Goal: Task Accomplishment & Management: Manage account settings

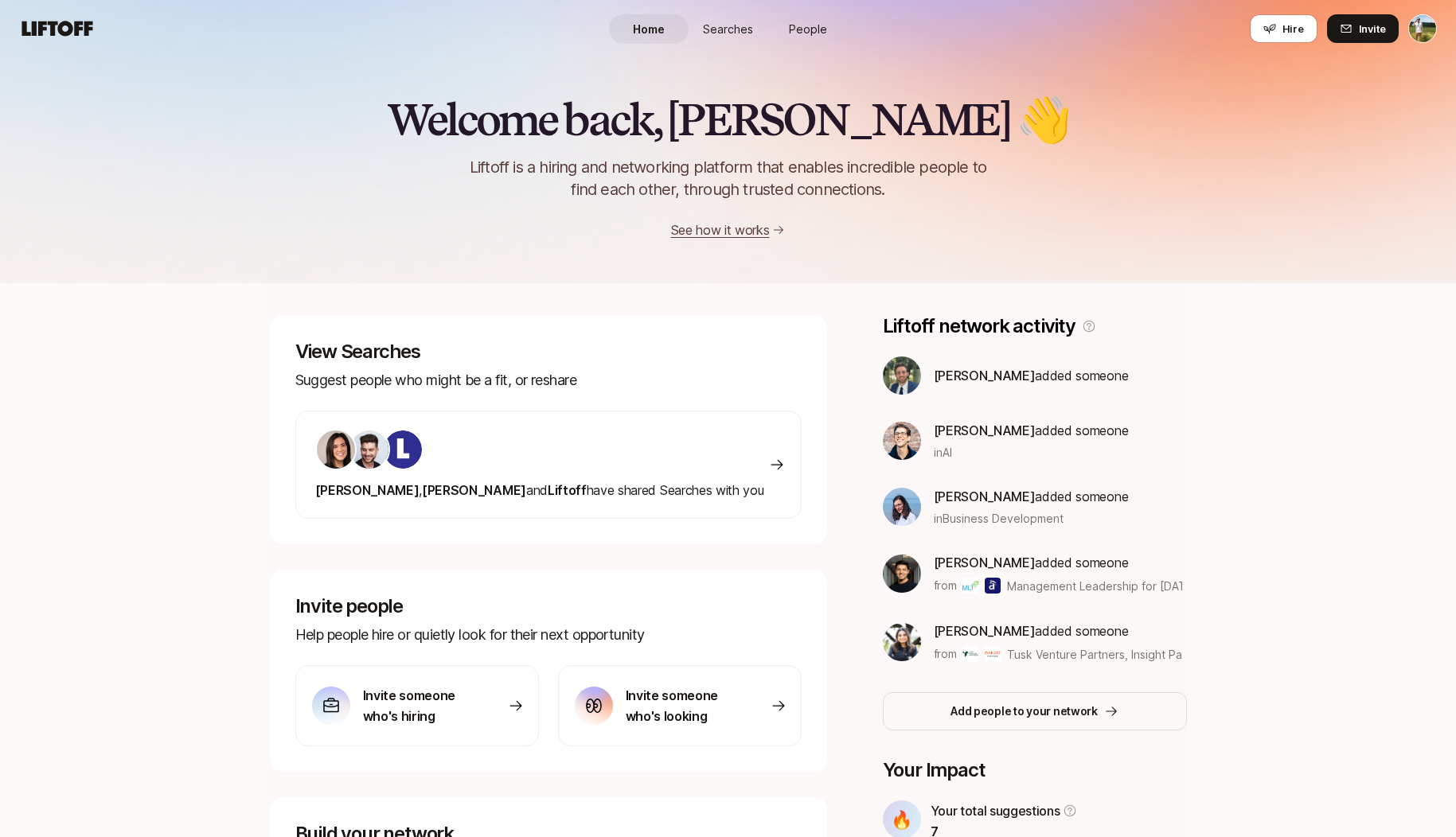
click at [734, 42] on link "Searches" at bounding box center [728, 29] width 80 height 29
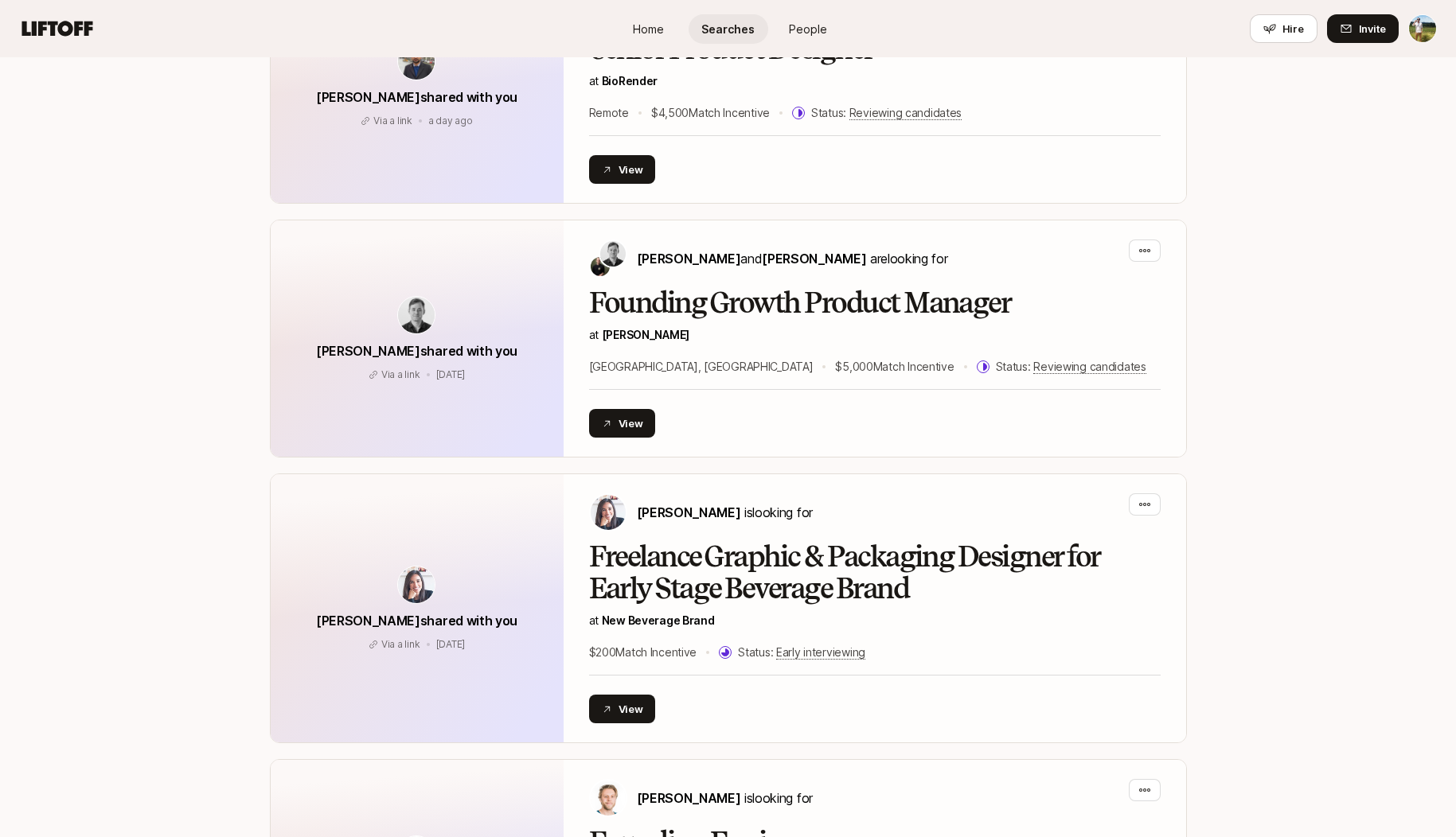
scroll to position [1543, 0]
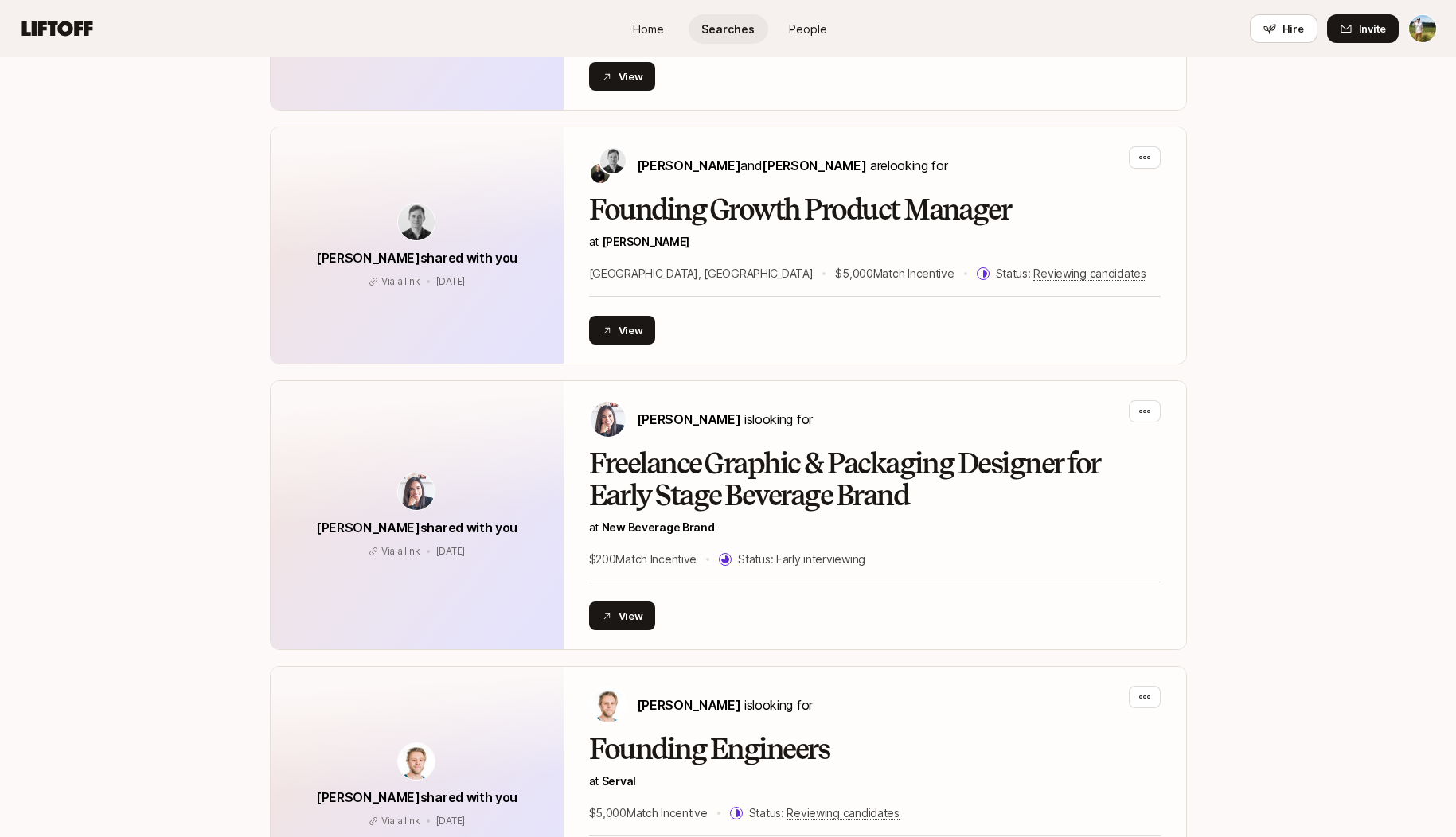
click at [801, 35] on span "People" at bounding box center [808, 29] width 38 height 16
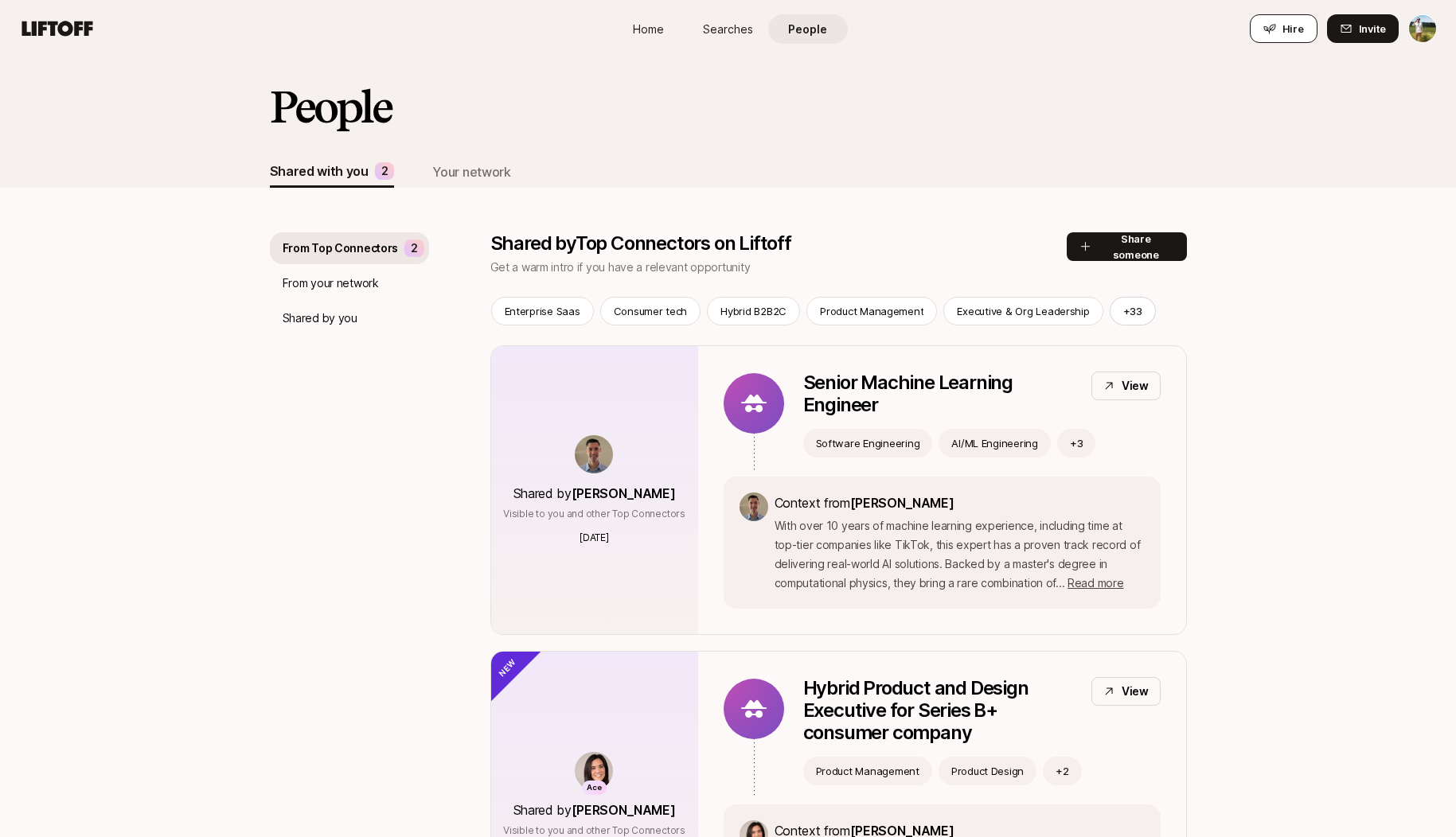
click at [1285, 23] on span "Hire" at bounding box center [1293, 29] width 22 height 16
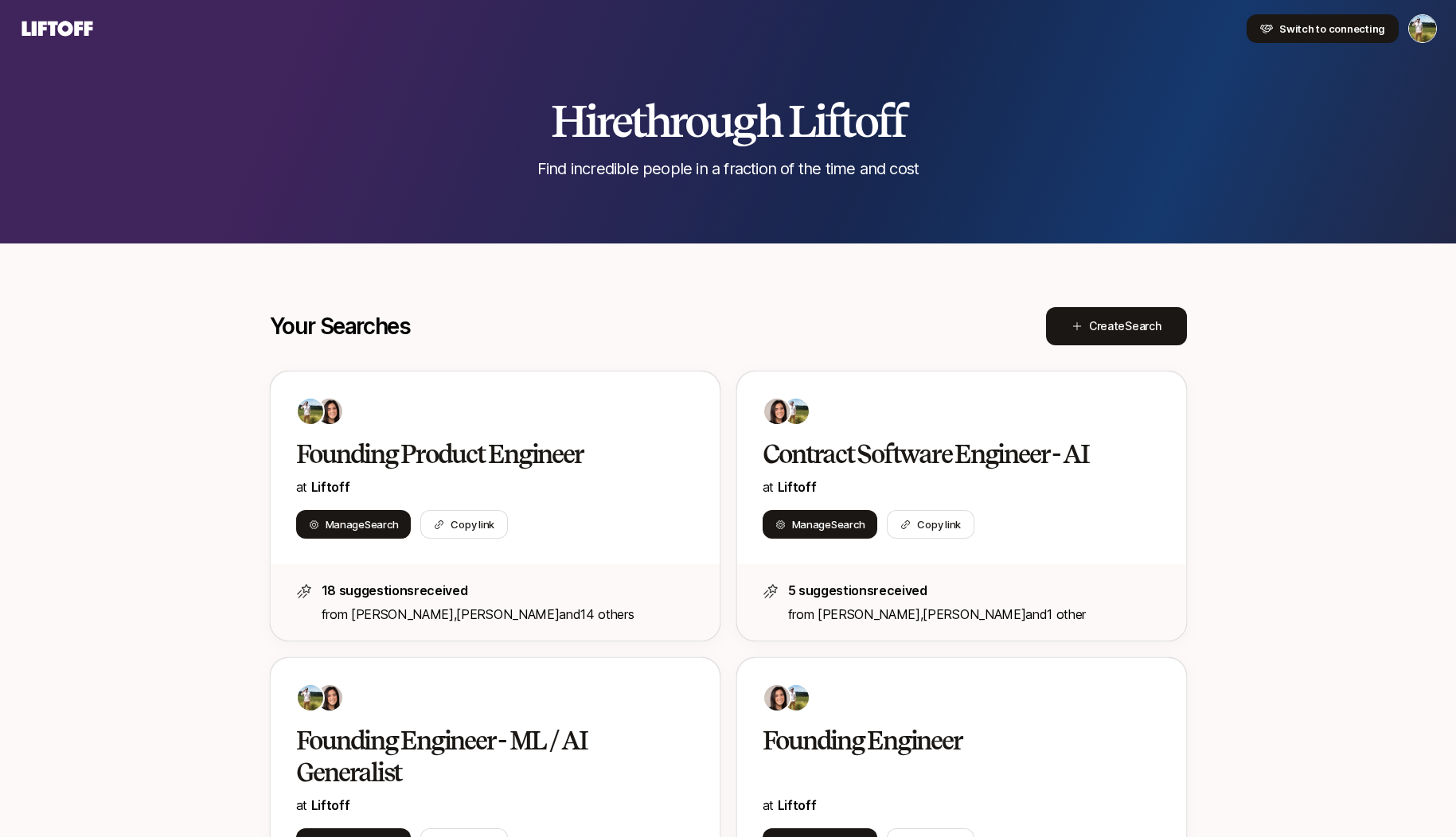
click at [1375, 28] on span "Switch to connecting" at bounding box center [1332, 29] width 106 height 16
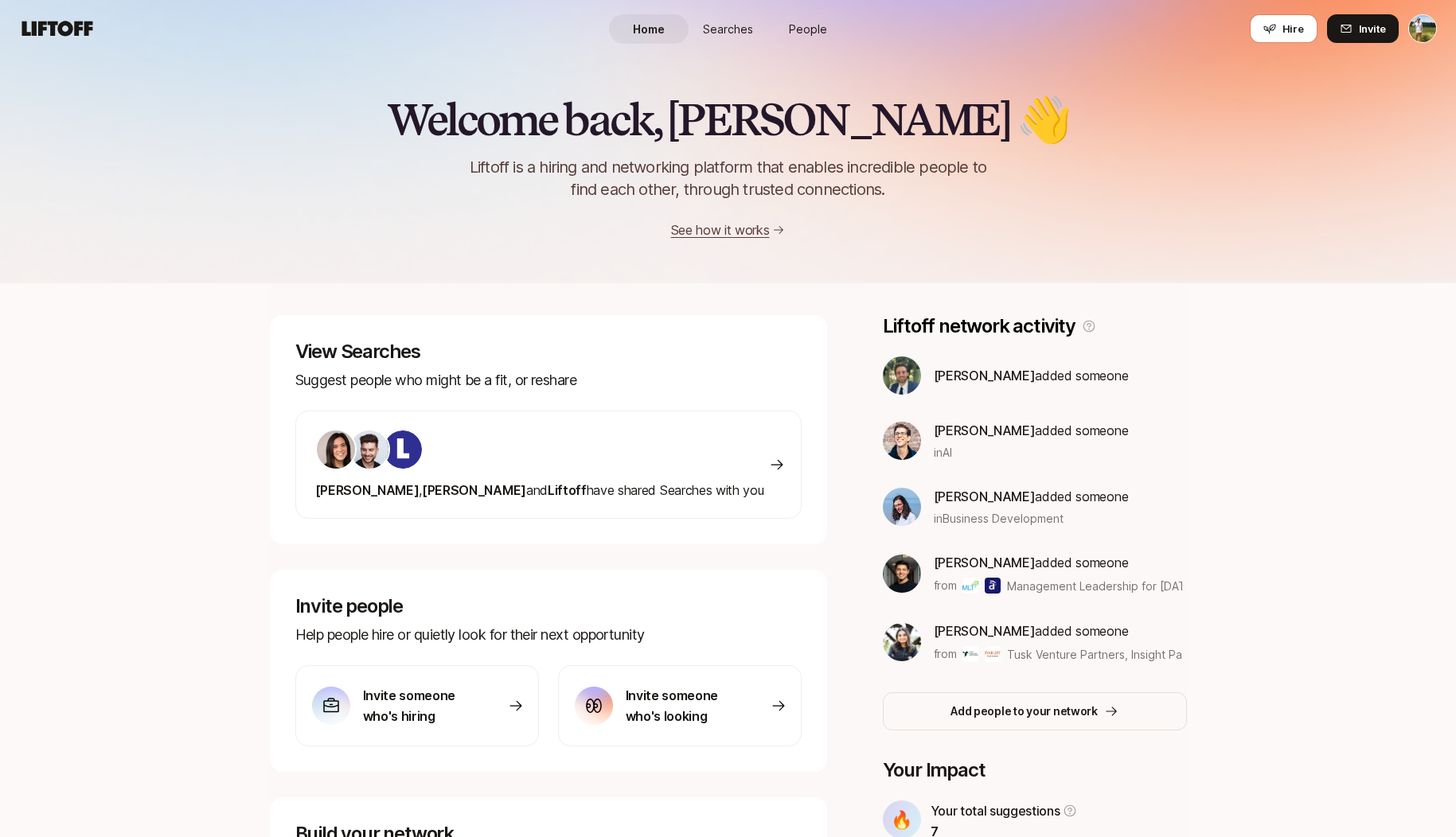
click at [1423, 27] on html "Home Searches People Hire Home Searches People Hire Hire Invite Welcome back, […" at bounding box center [728, 418] width 1456 height 837
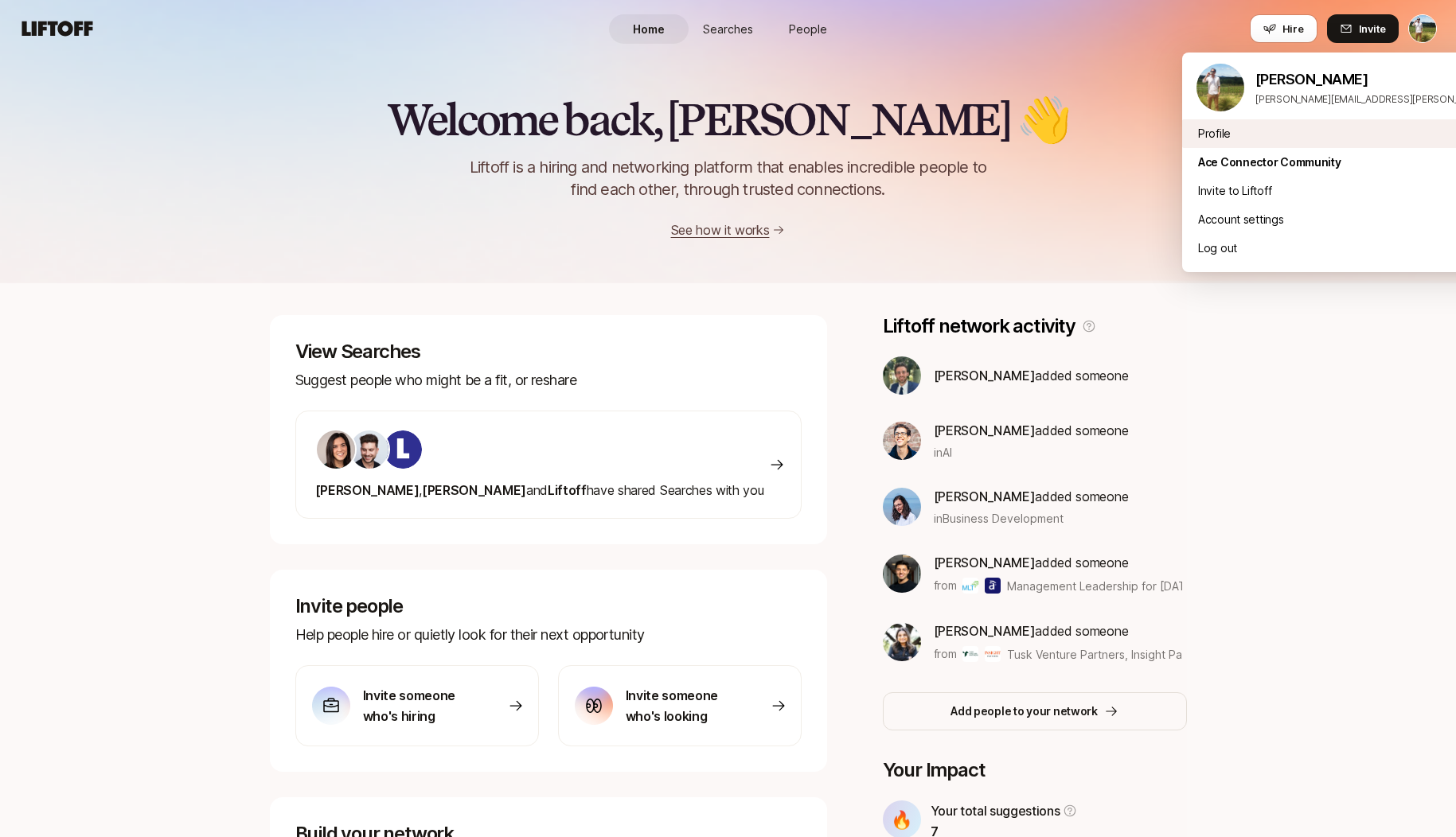
click at [1294, 139] on div "Profile" at bounding box center [1379, 134] width 394 height 29
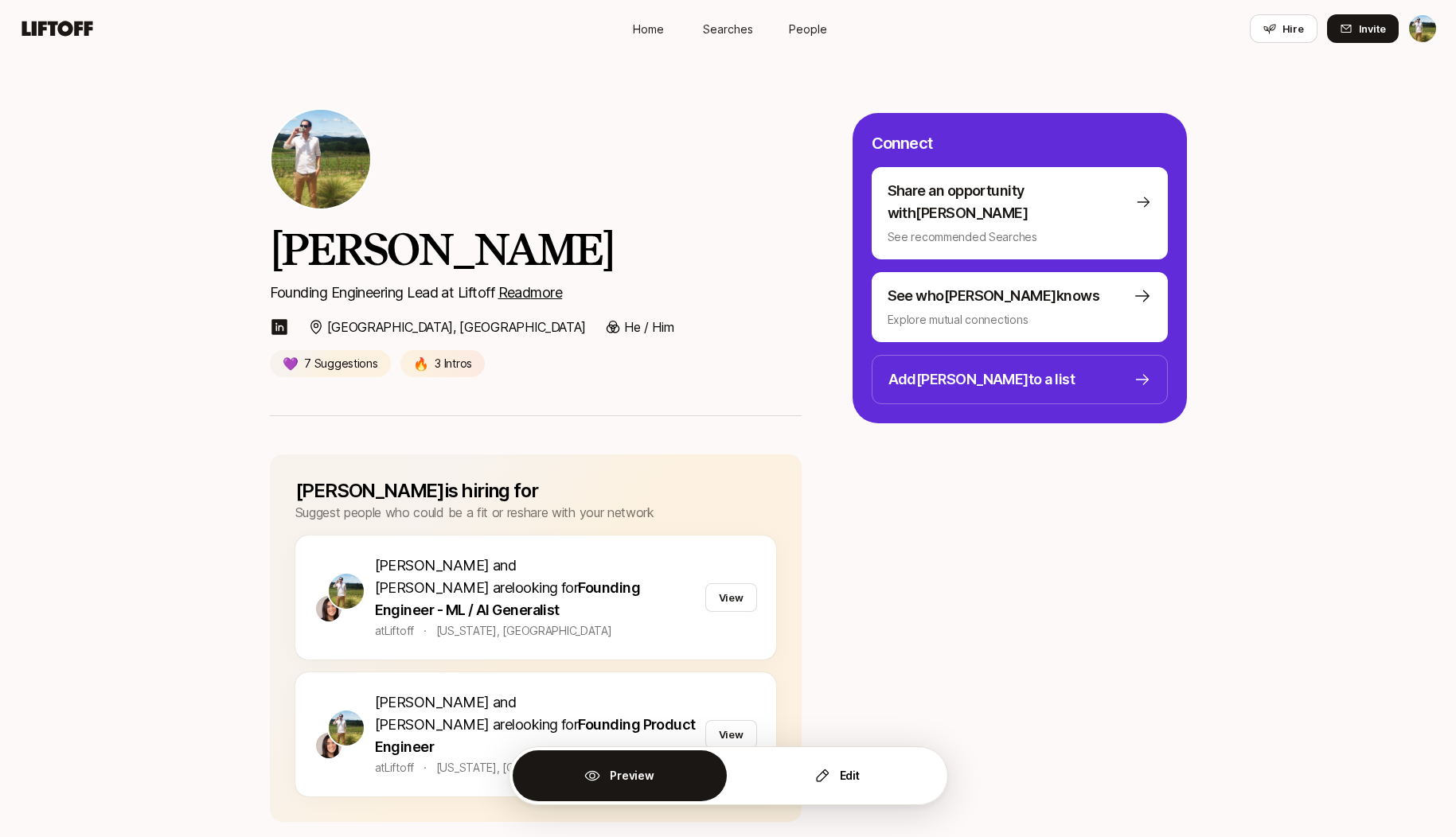
click at [73, 26] on icon at bounding box center [58, 28] width 71 height 15
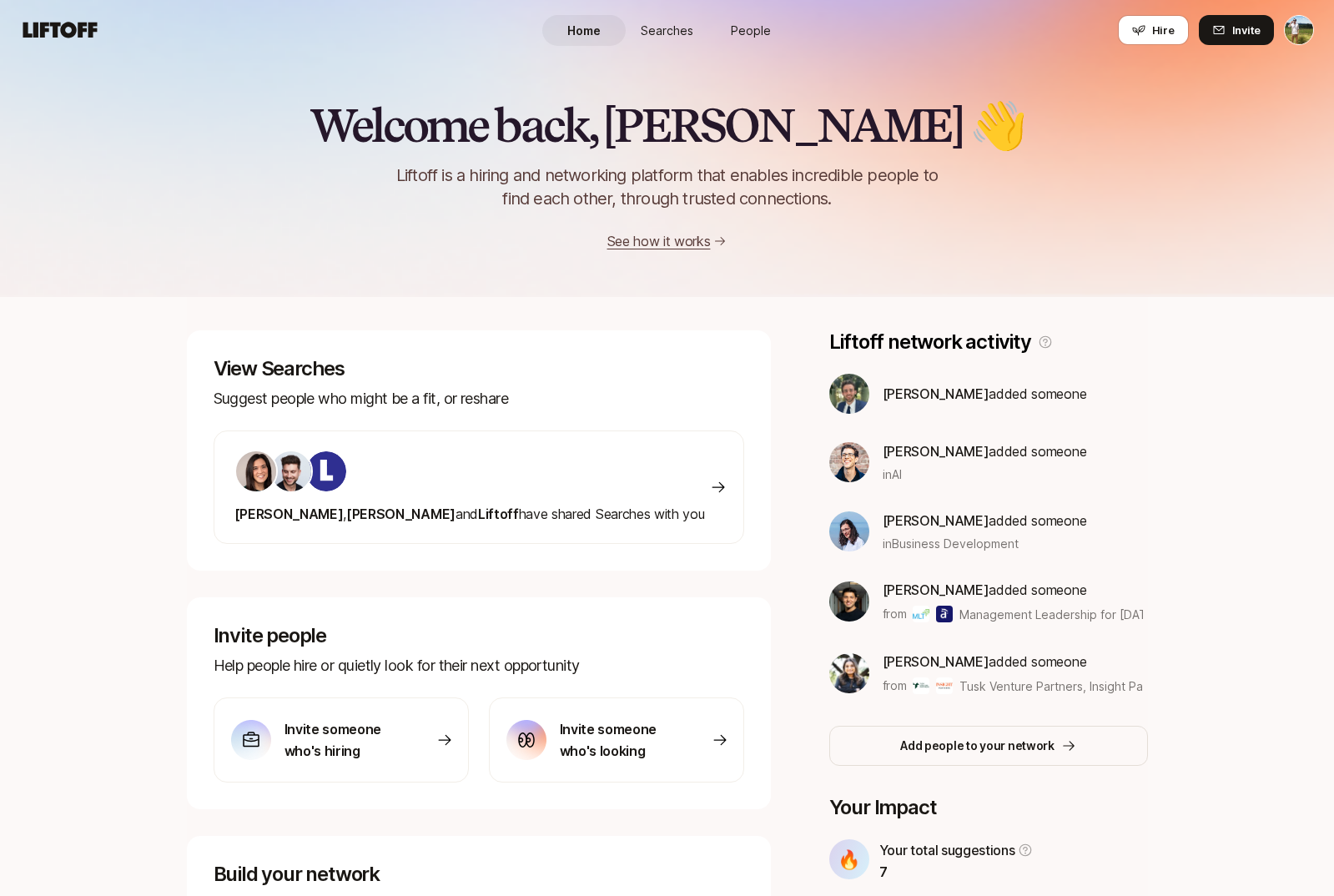
click at [1296, 29] on html "Home Searches People Hire Home Searches People Hire Hire Invite Welcome back, […" at bounding box center [667, 448] width 1334 height 896
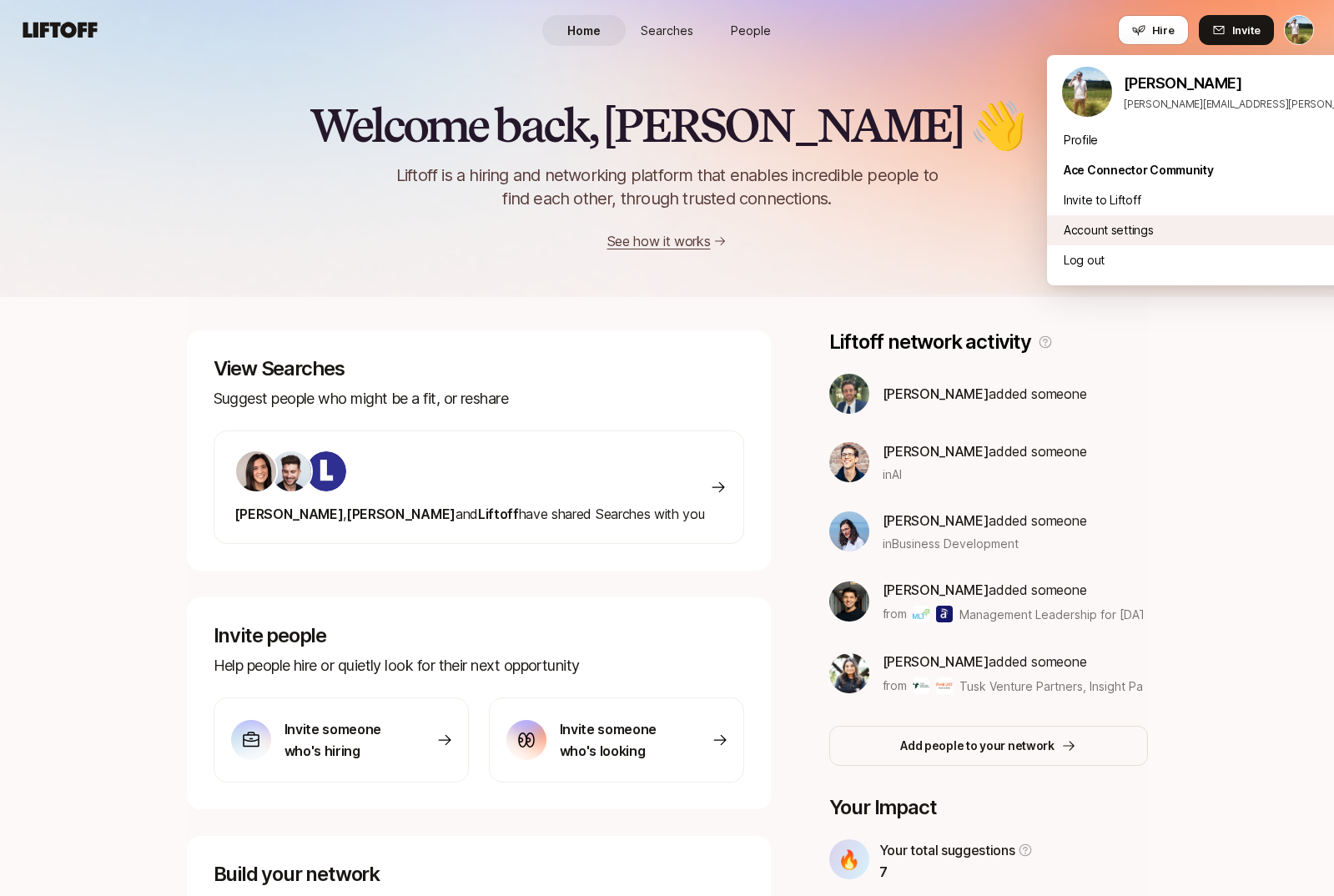
click at [1198, 236] on div "Account settings" at bounding box center [1253, 230] width 413 height 30
